Goal: Information Seeking & Learning: Learn about a topic

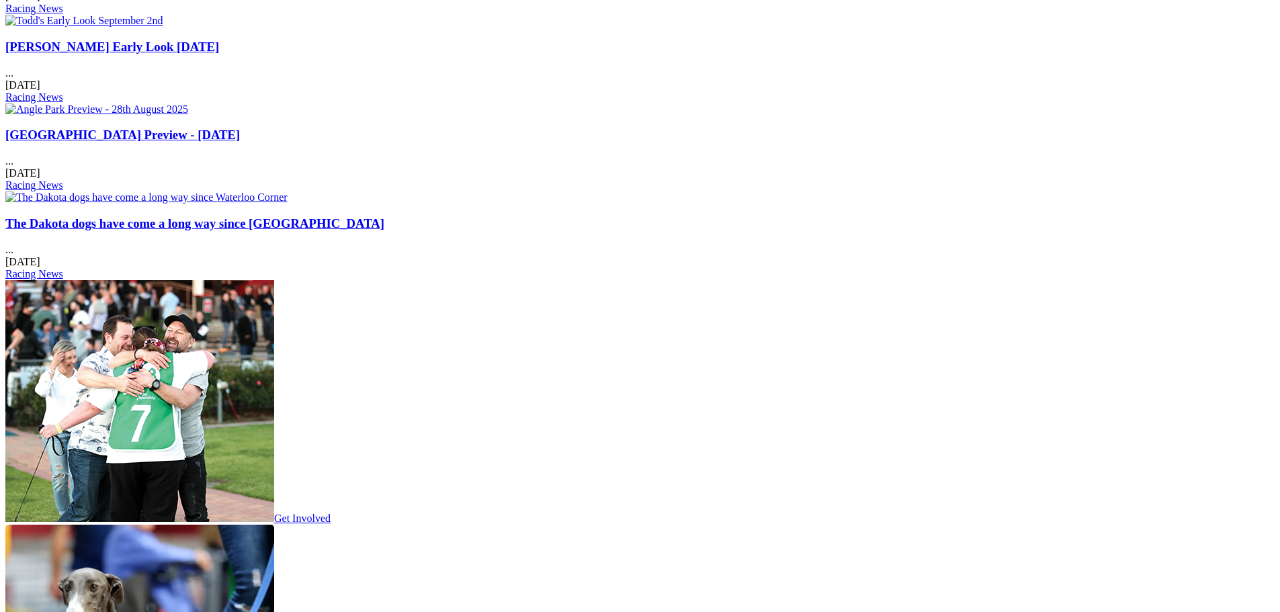
scroll to position [1815, 0]
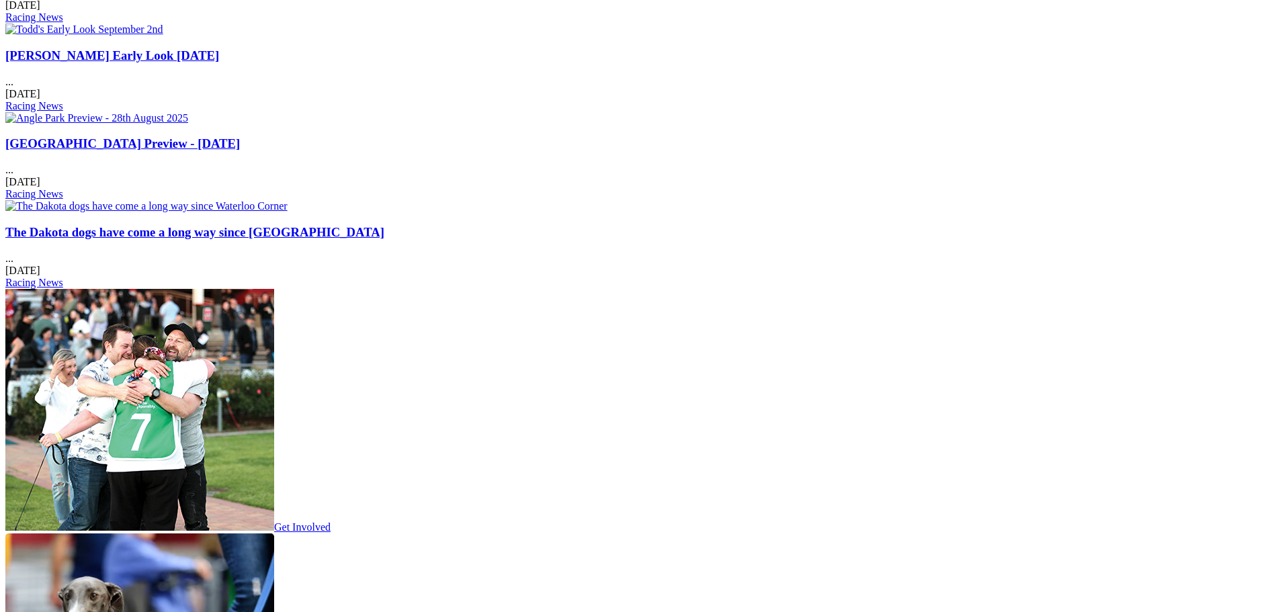
click at [331, 522] on link "Get Involved" at bounding box center [167, 527] width 325 height 11
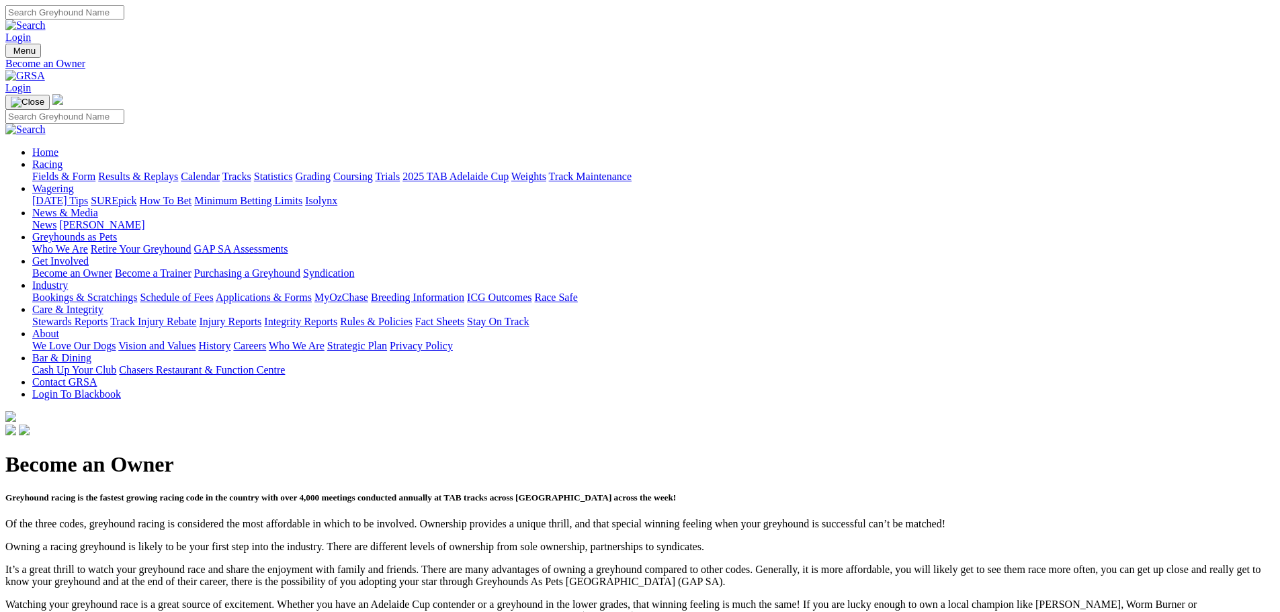
click at [300, 267] on link "Purchasing a Greyhound" at bounding box center [247, 272] width 106 height 11
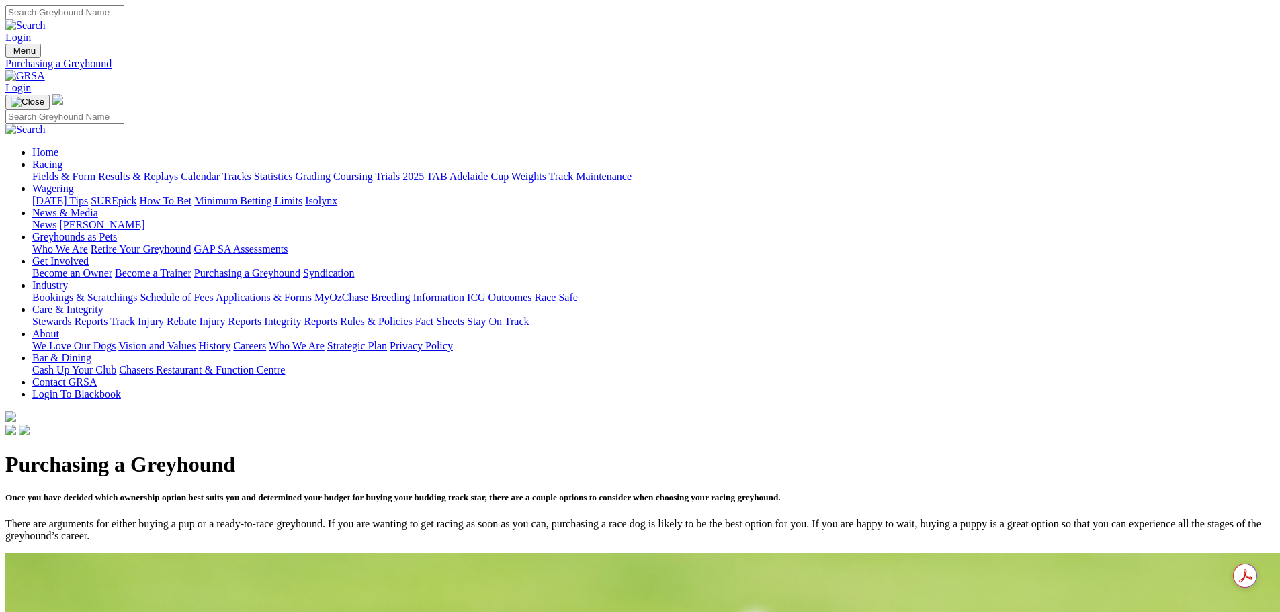
click at [178, 171] on link "Results & Replays" at bounding box center [138, 176] width 80 height 11
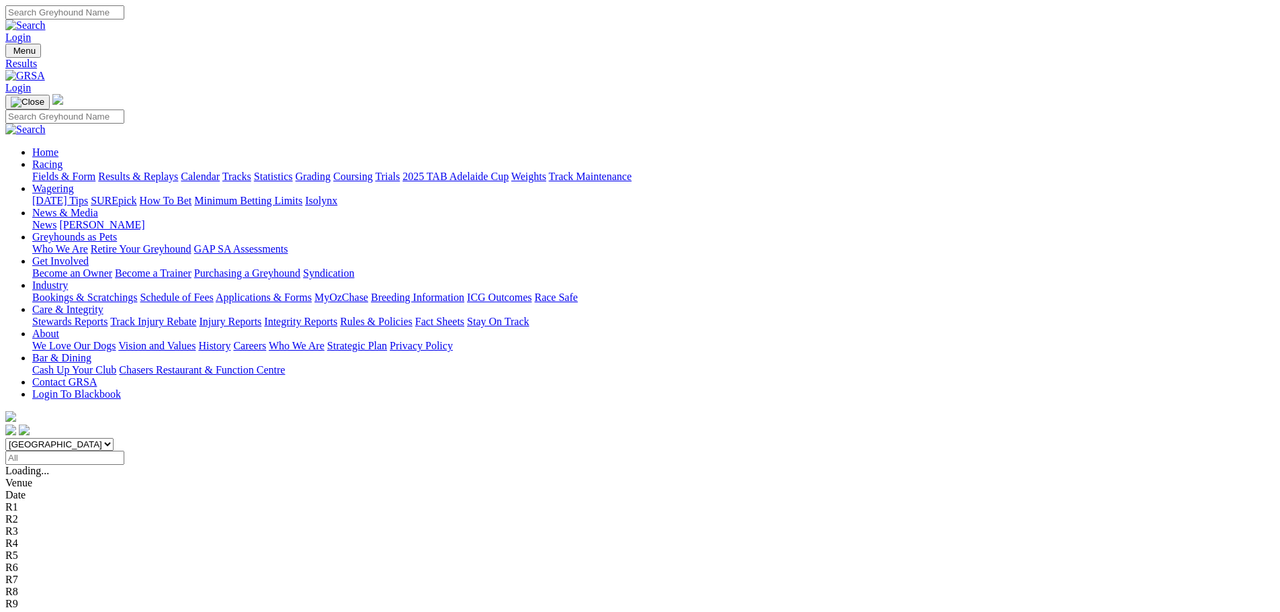
click at [124, 13] on input "Search" at bounding box center [64, 12] width 119 height 14
type input "here comes polli"
click at [46, 19] on img at bounding box center [25, 25] width 40 height 12
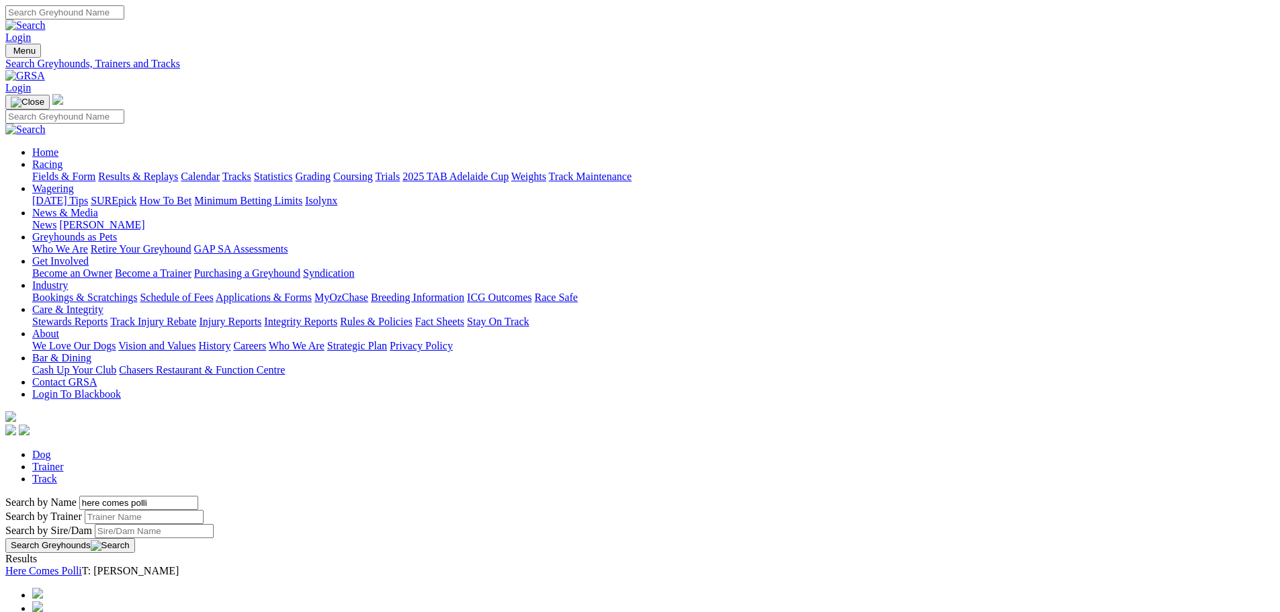
click at [82, 565] on link "Here Comes Polli" at bounding box center [43, 570] width 77 height 11
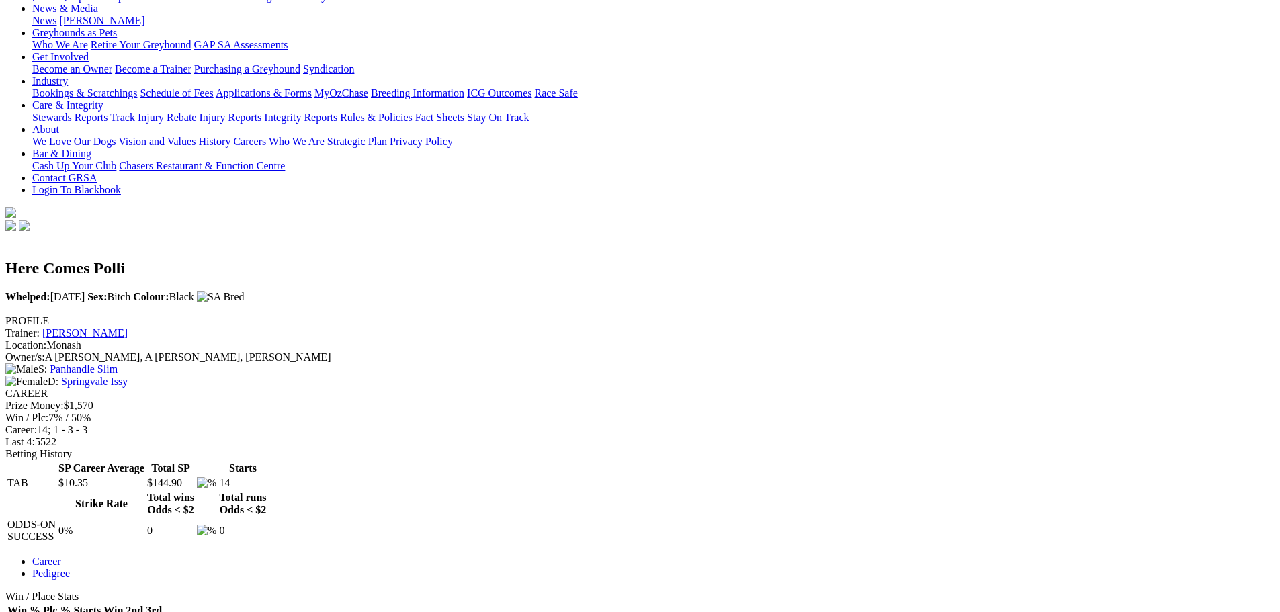
scroll to position [403, 0]
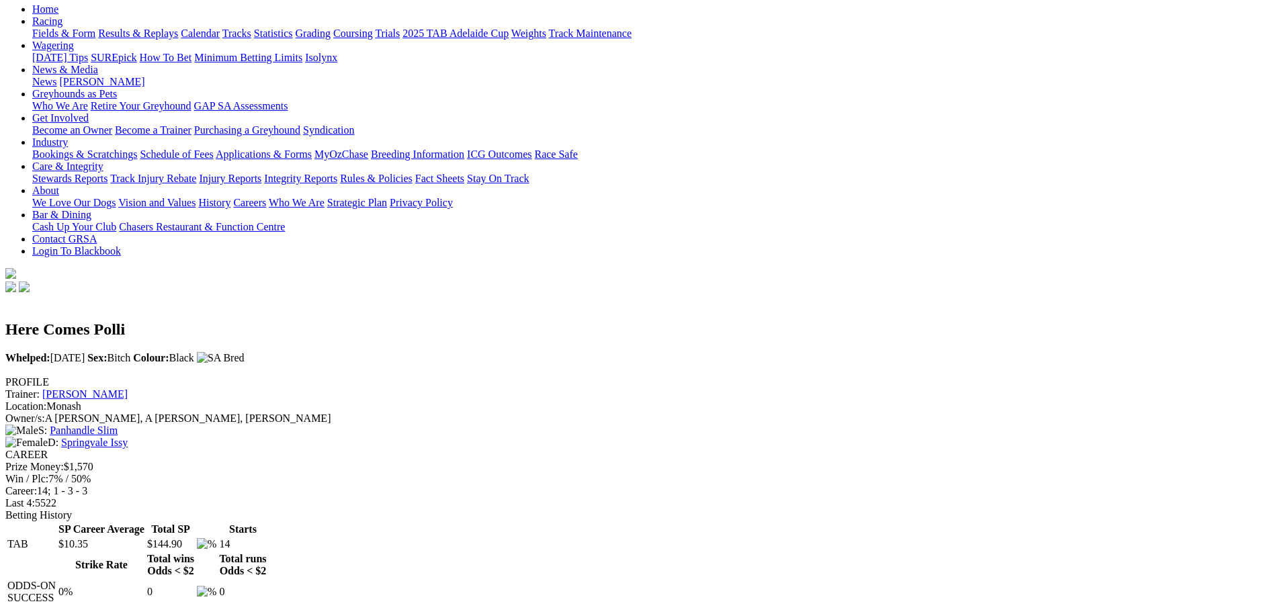
scroll to position [0, 0]
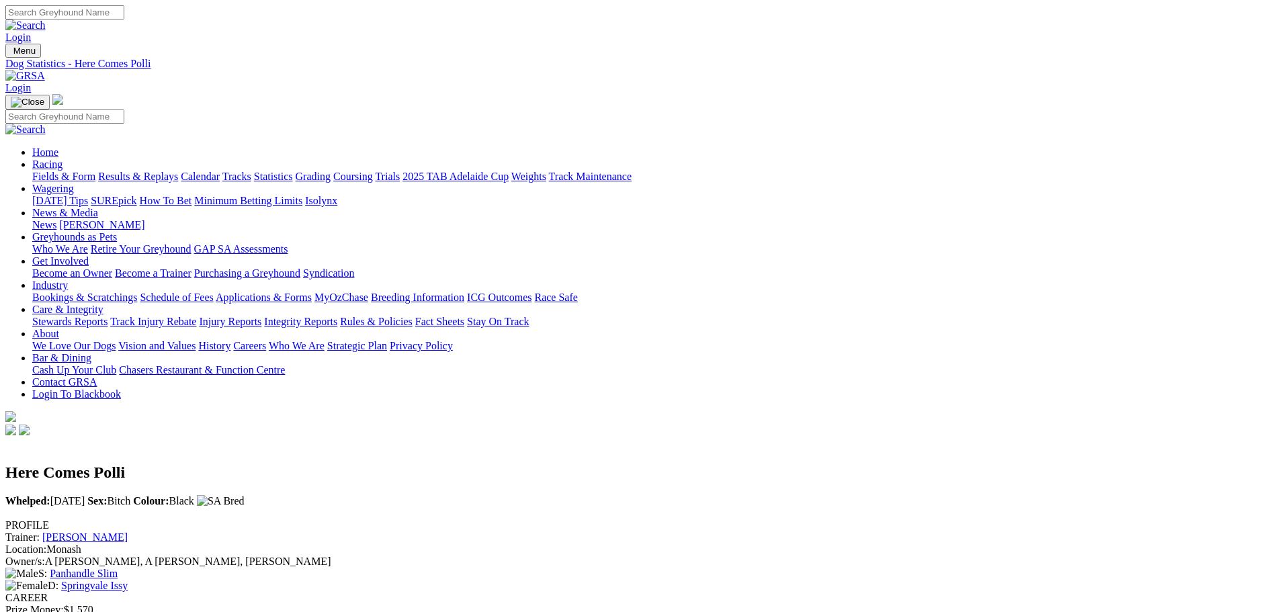
click at [124, 19] on input "Search" at bounding box center [64, 12] width 119 height 14
type input "Mr lucas"
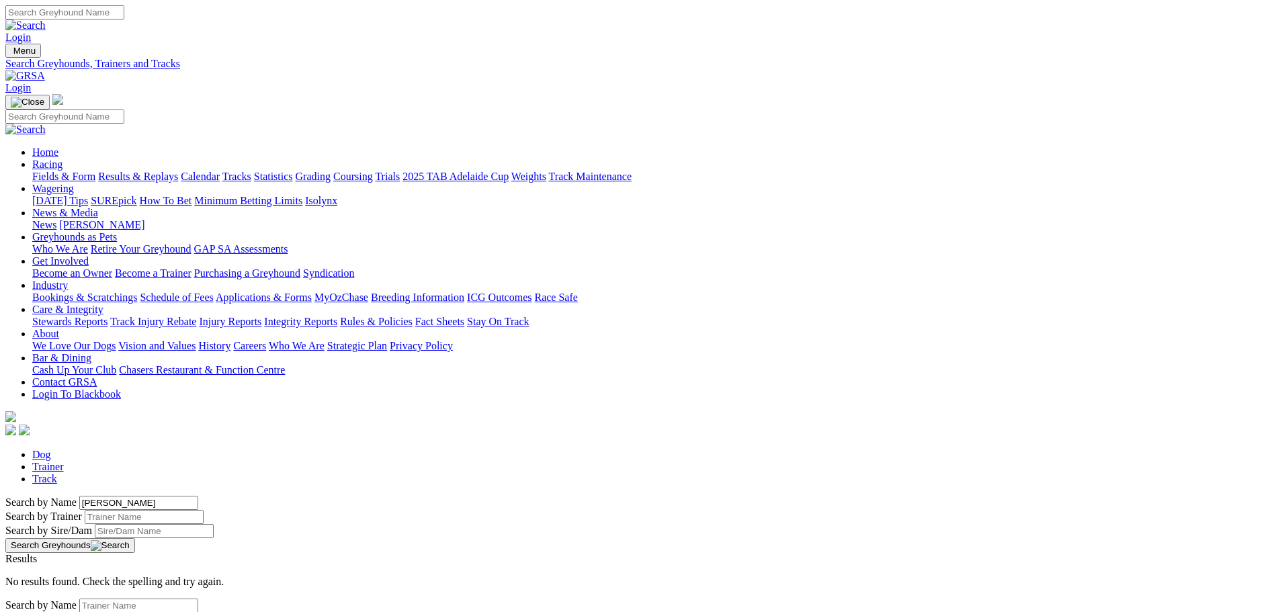
click at [198, 496] on input "Mr lucas" at bounding box center [138, 503] width 119 height 14
click at [124, 15] on input "Search" at bounding box center [64, 12] width 119 height 14
type input "[PERSON_NAME]"
click at [91, 565] on link "Mr. Lucas" at bounding box center [47, 570] width 85 height 11
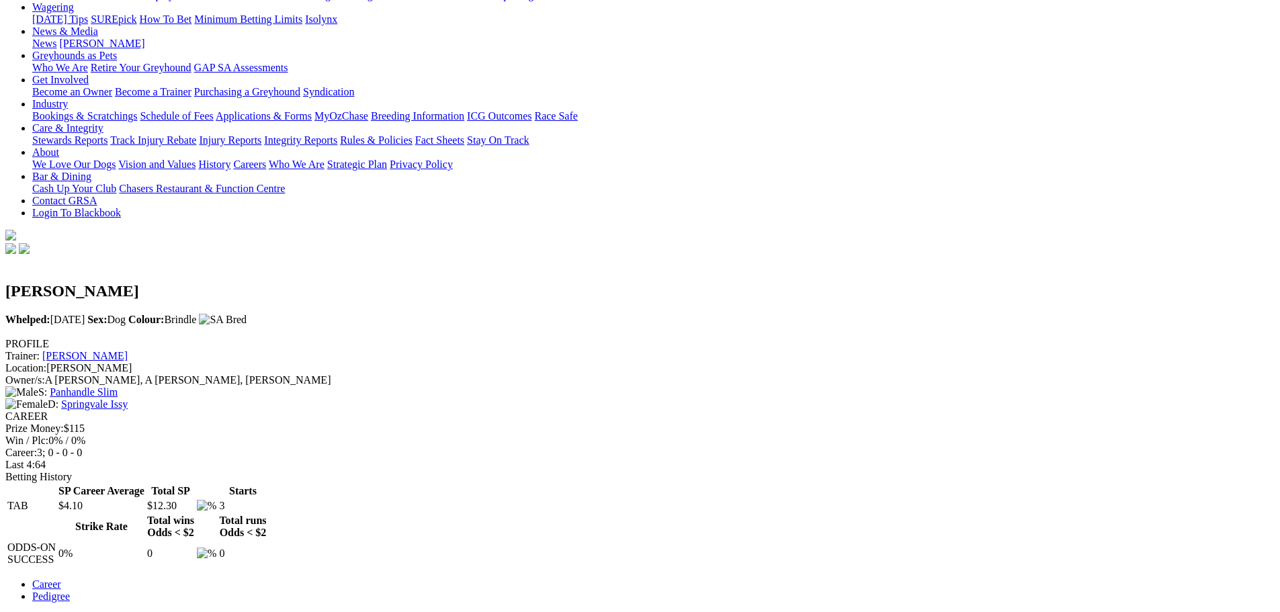
scroll to position [202, 0]
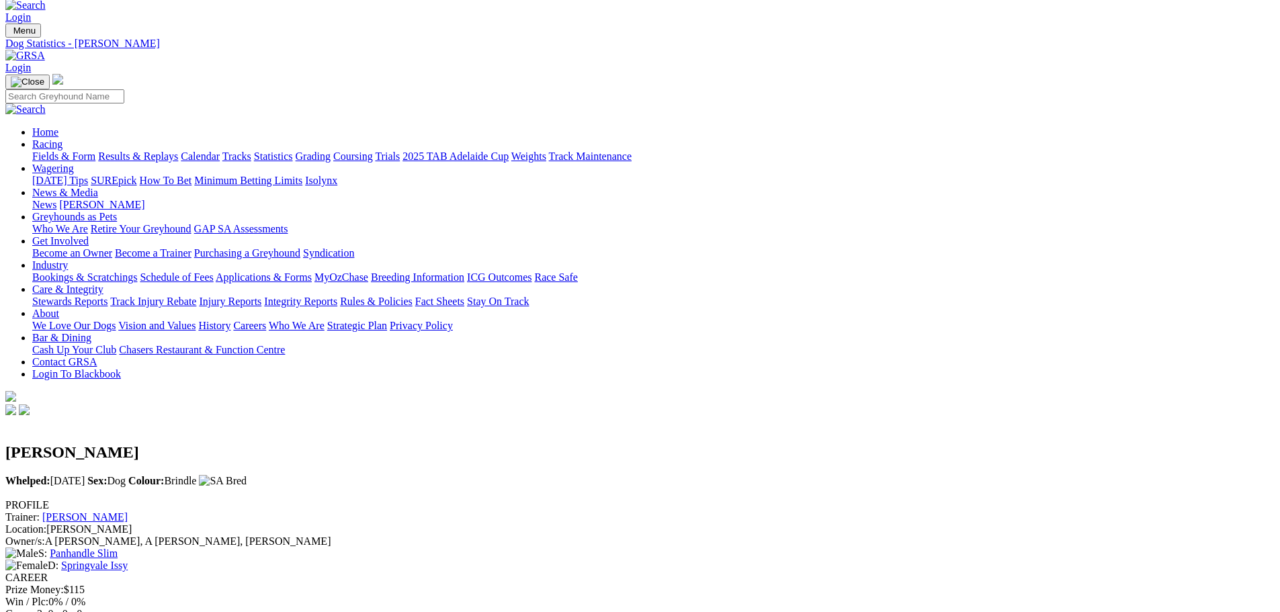
scroll to position [0, 0]
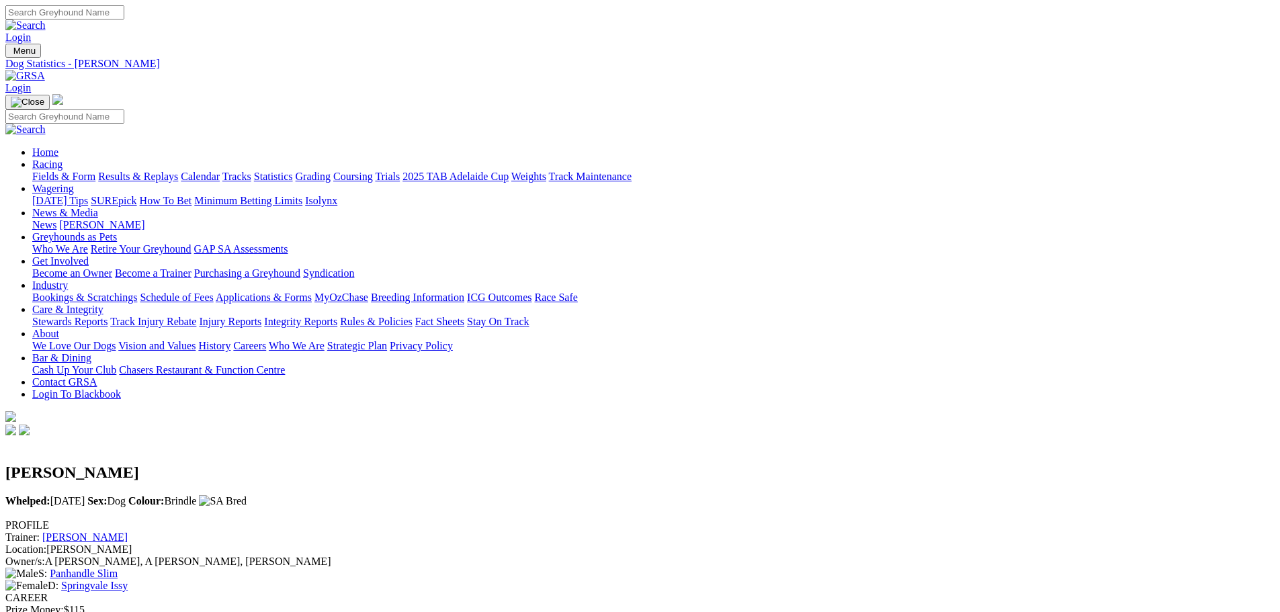
click at [124, 13] on input "Search" at bounding box center [64, 12] width 119 height 14
type input "golden spell"
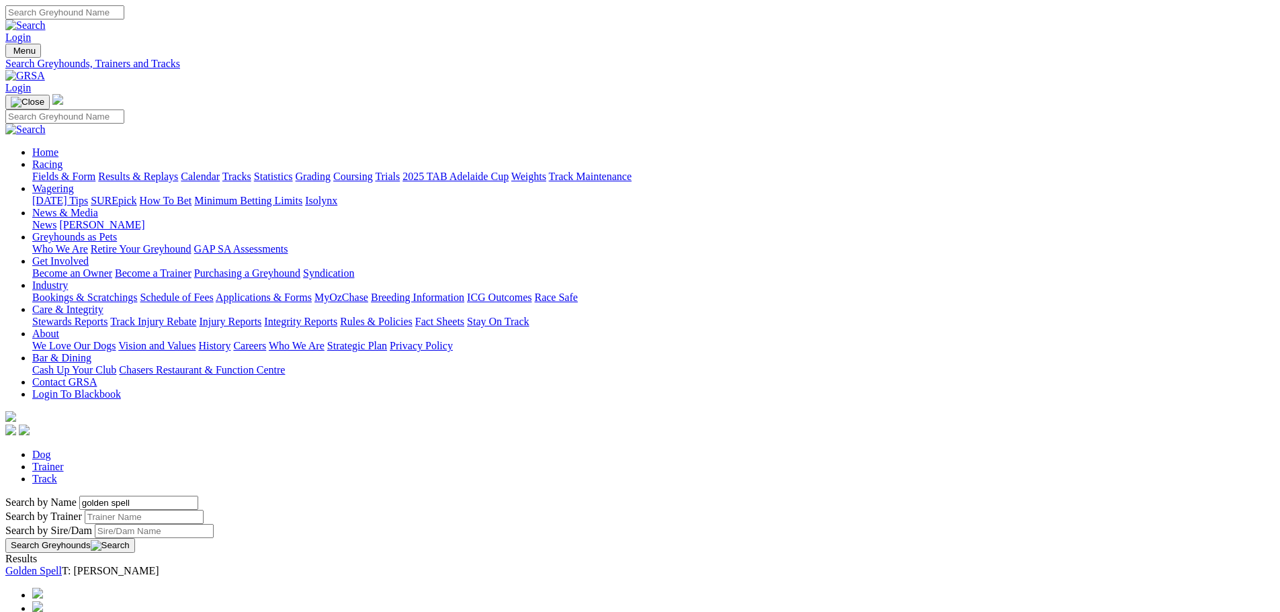
click at [62, 565] on link "Golden Spell" at bounding box center [33, 570] width 56 height 11
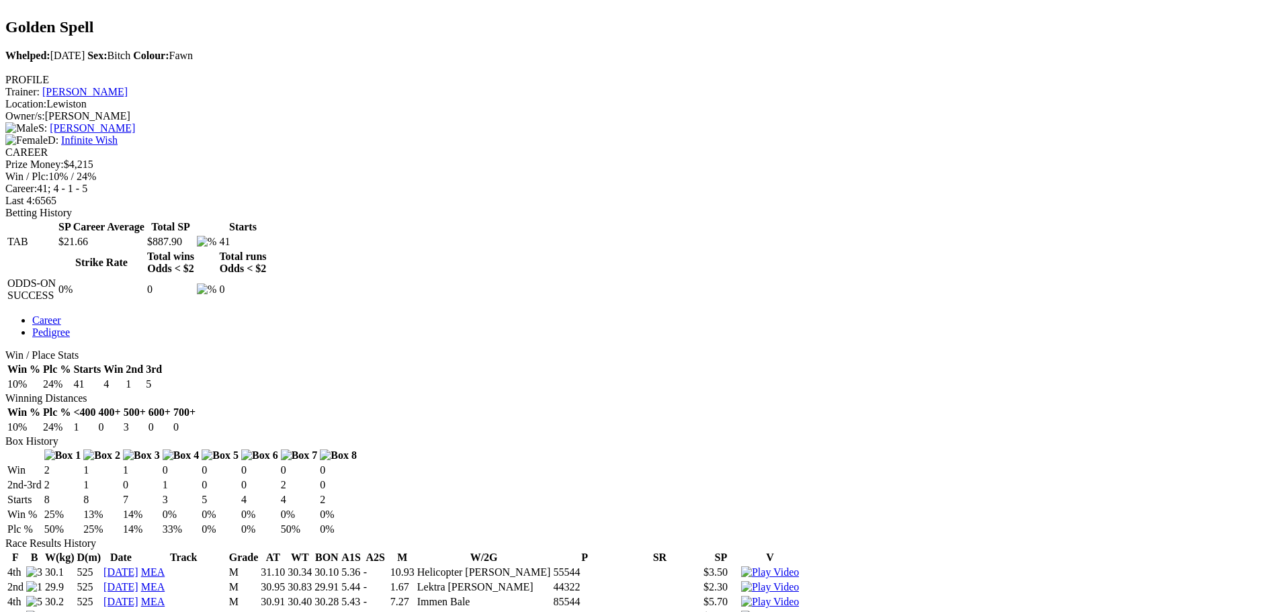
scroll to position [403, 0]
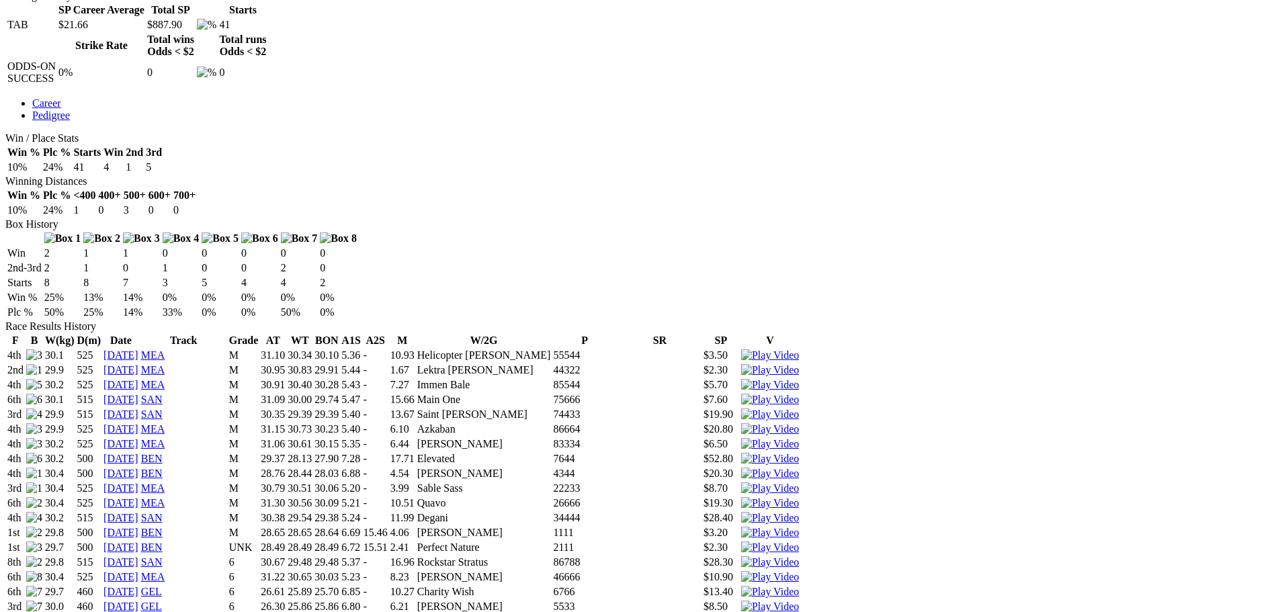
scroll to position [807, 0]
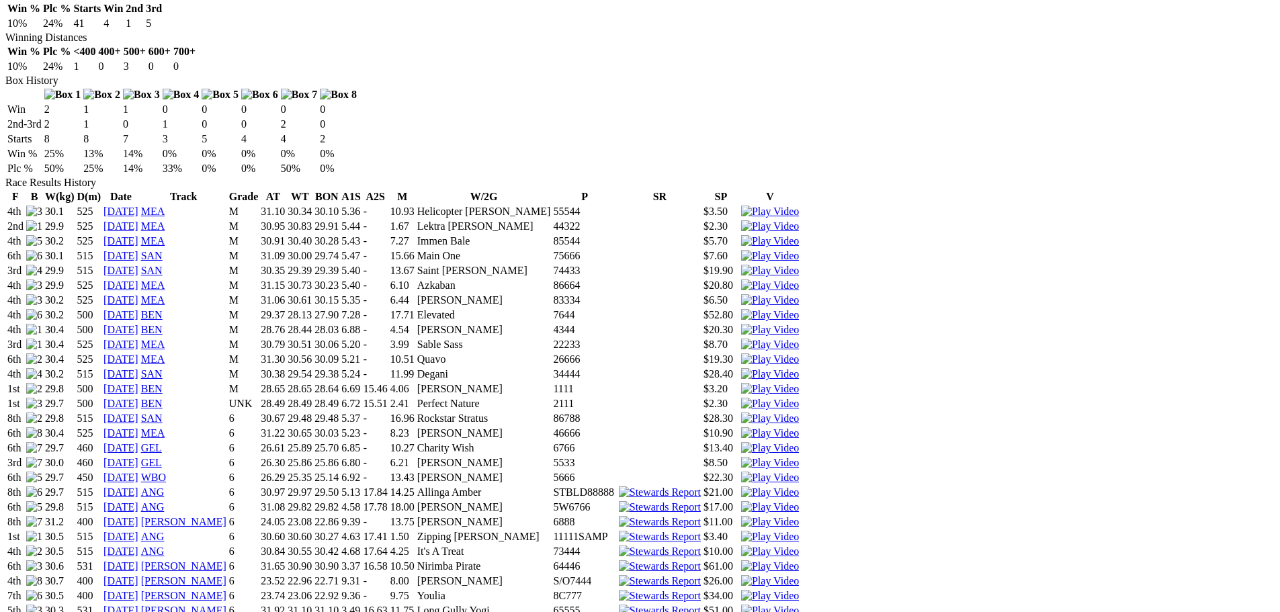
click at [799, 531] on img at bounding box center [770, 537] width 58 height 12
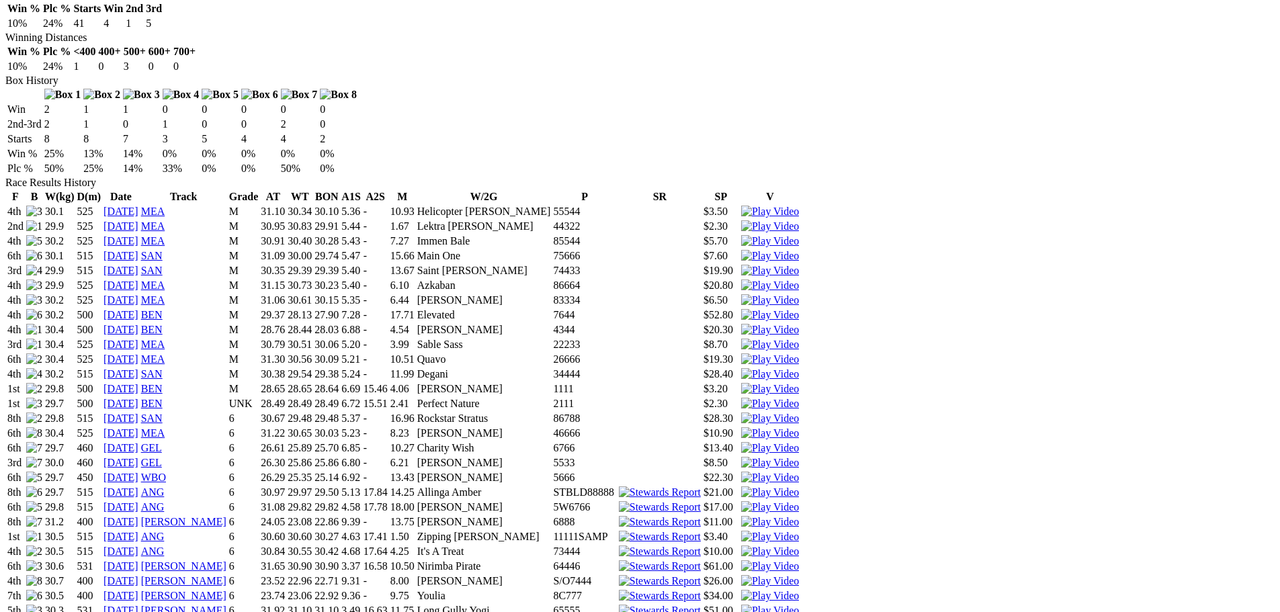
scroll to position [0, 0]
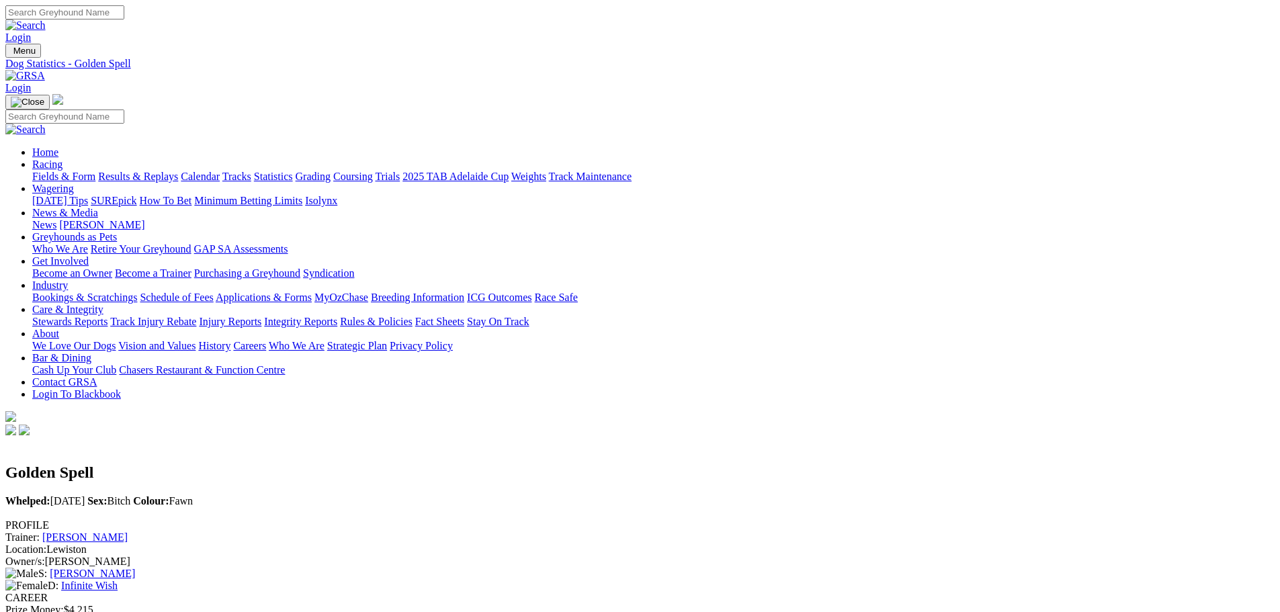
click at [124, 9] on input "Search" at bounding box center [64, 12] width 119 height 14
type input "[PERSON_NAME]"
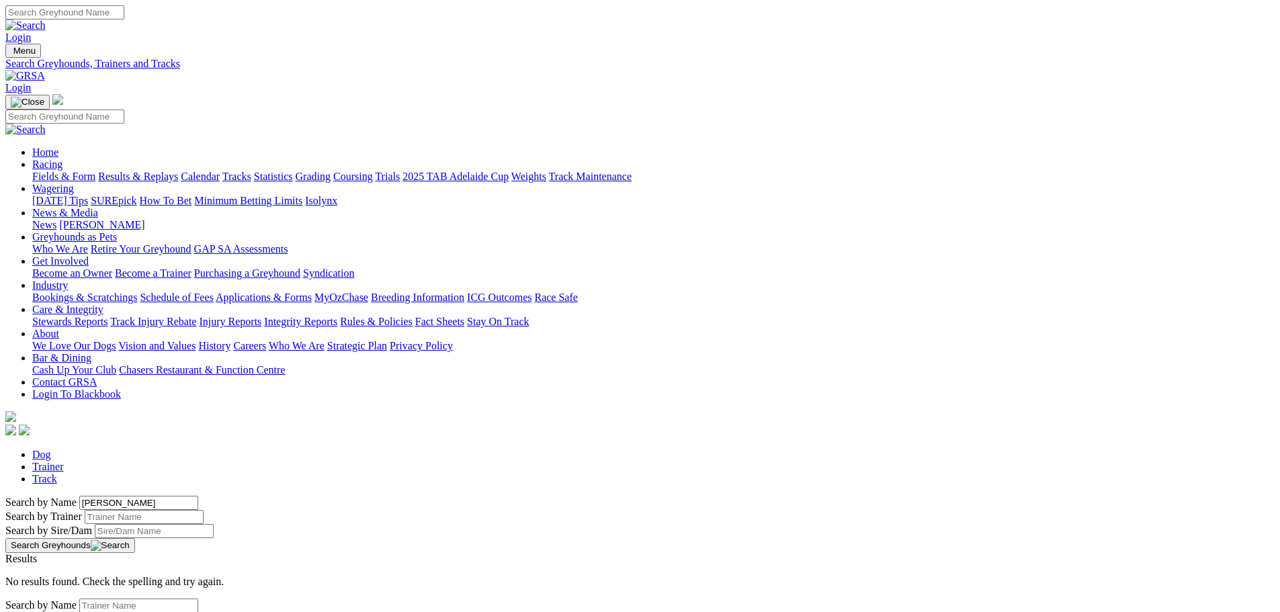
drag, startPoint x: 313, startPoint y: 230, endPoint x: 224, endPoint y: 218, distance: 90.1
drag, startPoint x: 786, startPoint y: 6, endPoint x: 784, endPoint y: 13, distance: 7.0
click at [124, 7] on input "Search" at bounding box center [64, 12] width 119 height 14
paste input "[PERSON_NAME]"
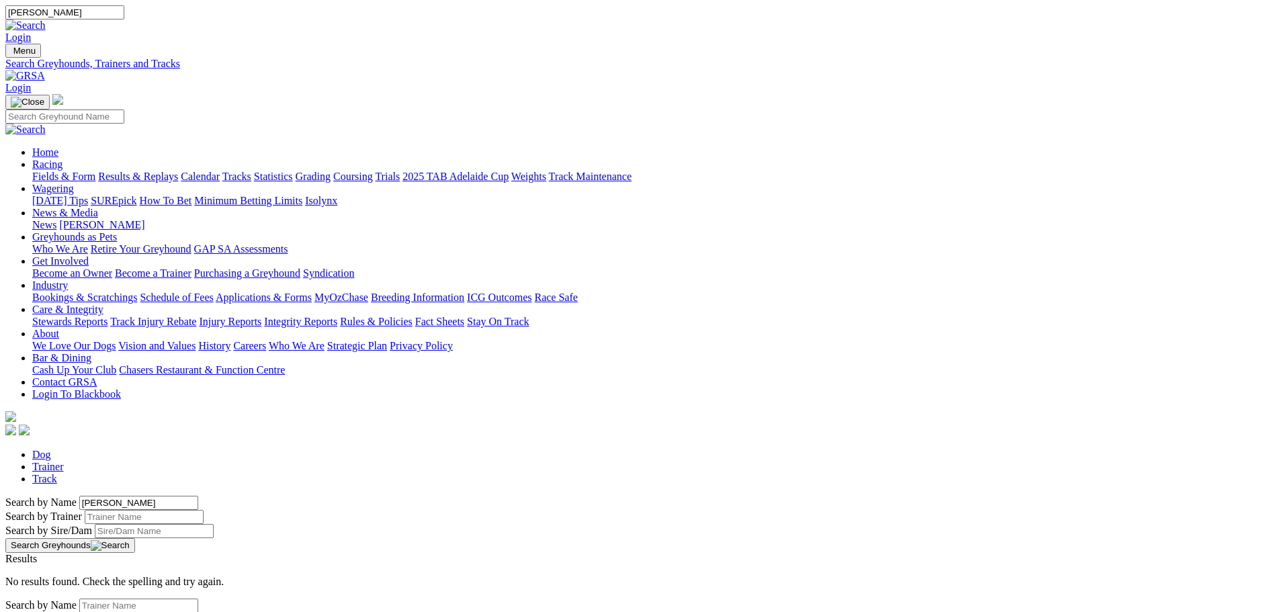
click at [124, 17] on input "[PERSON_NAME]" at bounding box center [64, 12] width 119 height 14
click at [124, 14] on input "yarramundi markus" at bounding box center [64, 12] width 119 height 14
click at [124, 18] on input "yarramundi markus" at bounding box center [64, 12] width 119 height 14
drag, startPoint x: 789, startPoint y: 17, endPoint x: 696, endPoint y: 16, distance: 92.8
click at [696, 16] on div "yrramundi markus Login" at bounding box center [640, 24] width 1270 height 38
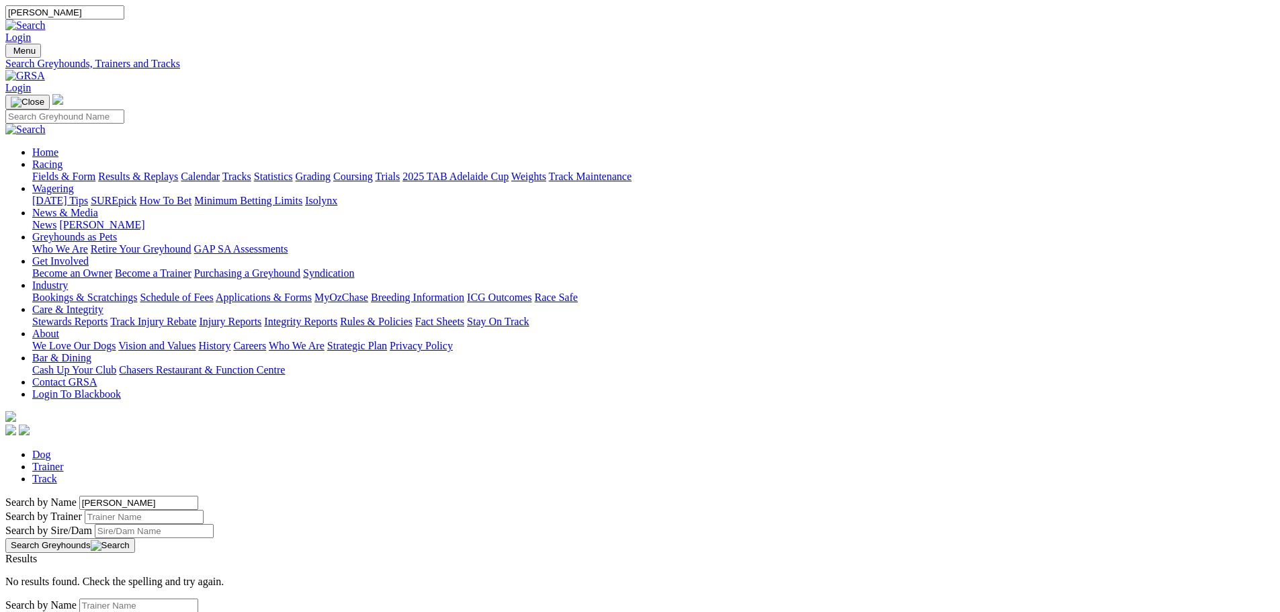
type input "yaramundi markus"
click at [91, 565] on link "[PERSON_NAME]" at bounding box center [47, 570] width 85 height 11
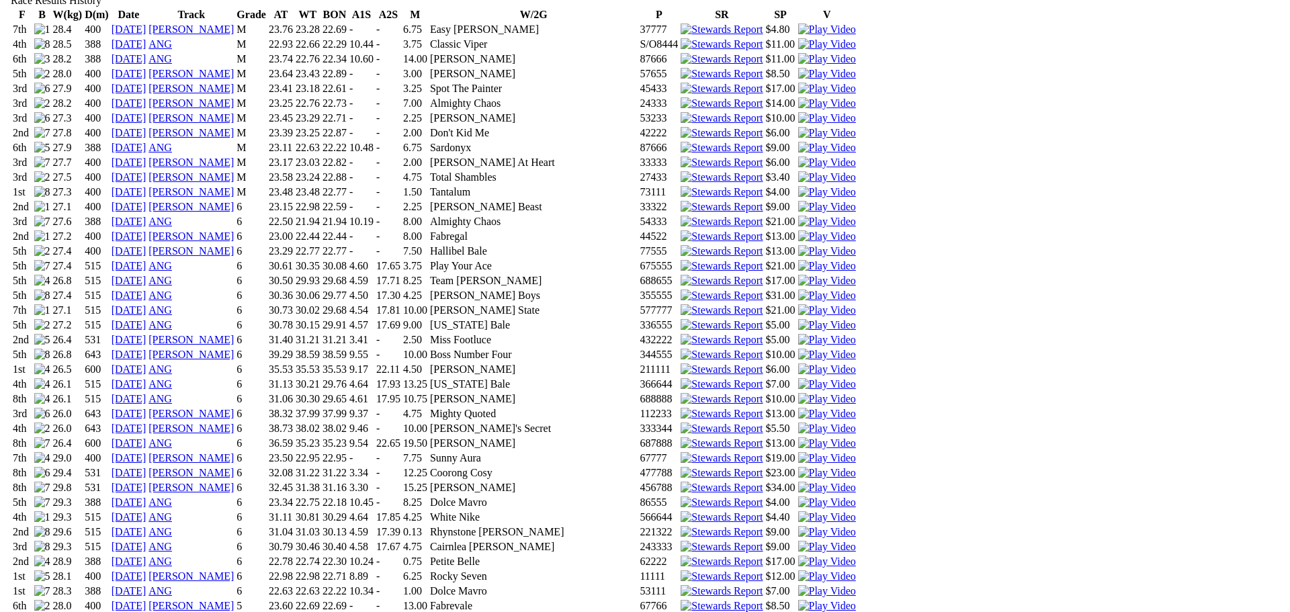
scroll to position [1008, 0]
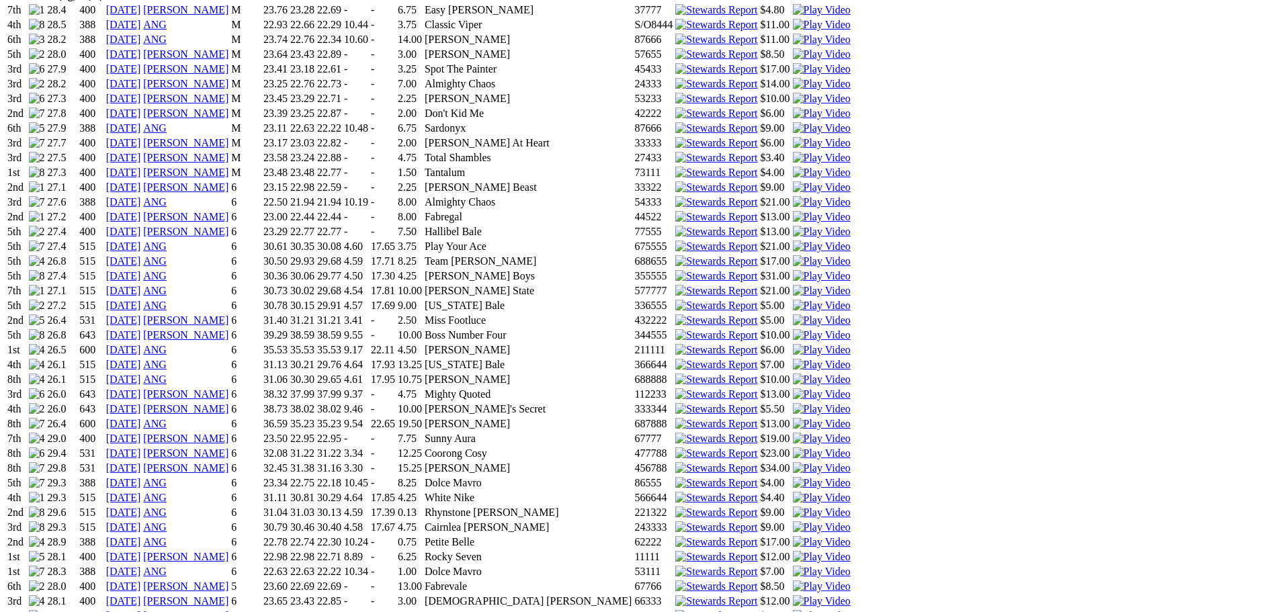
click at [835, 566] on img at bounding box center [822, 572] width 58 height 12
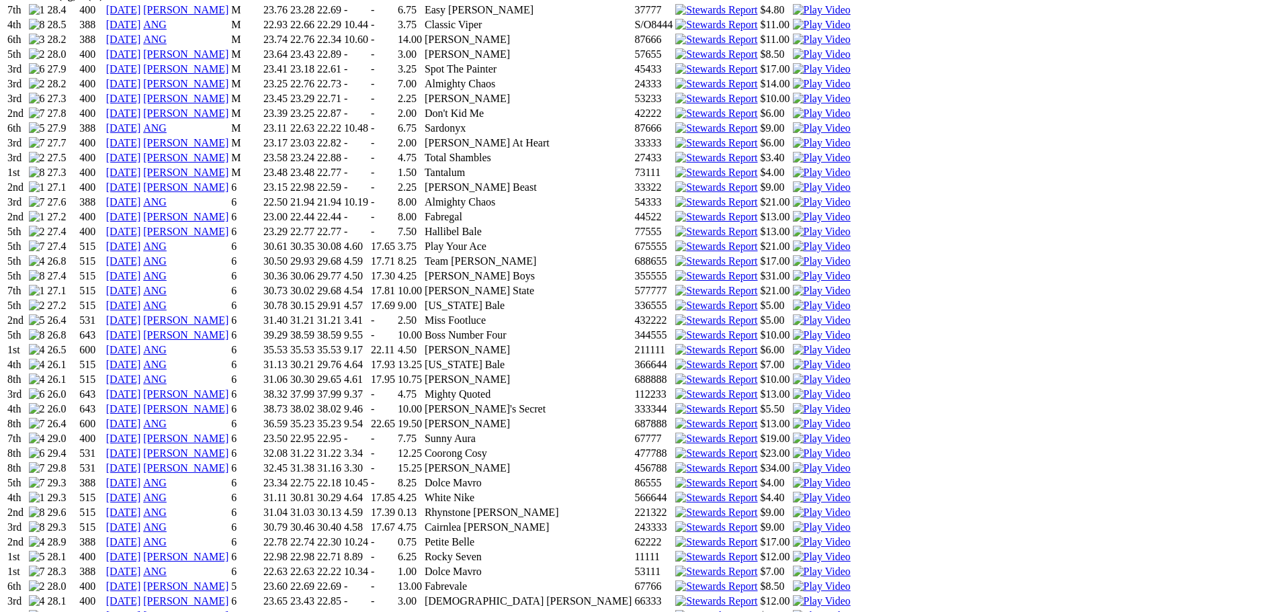
click at [838, 551] on img at bounding box center [822, 557] width 58 height 12
